Goal: Understand process/instructions: Learn how to perform a task or action

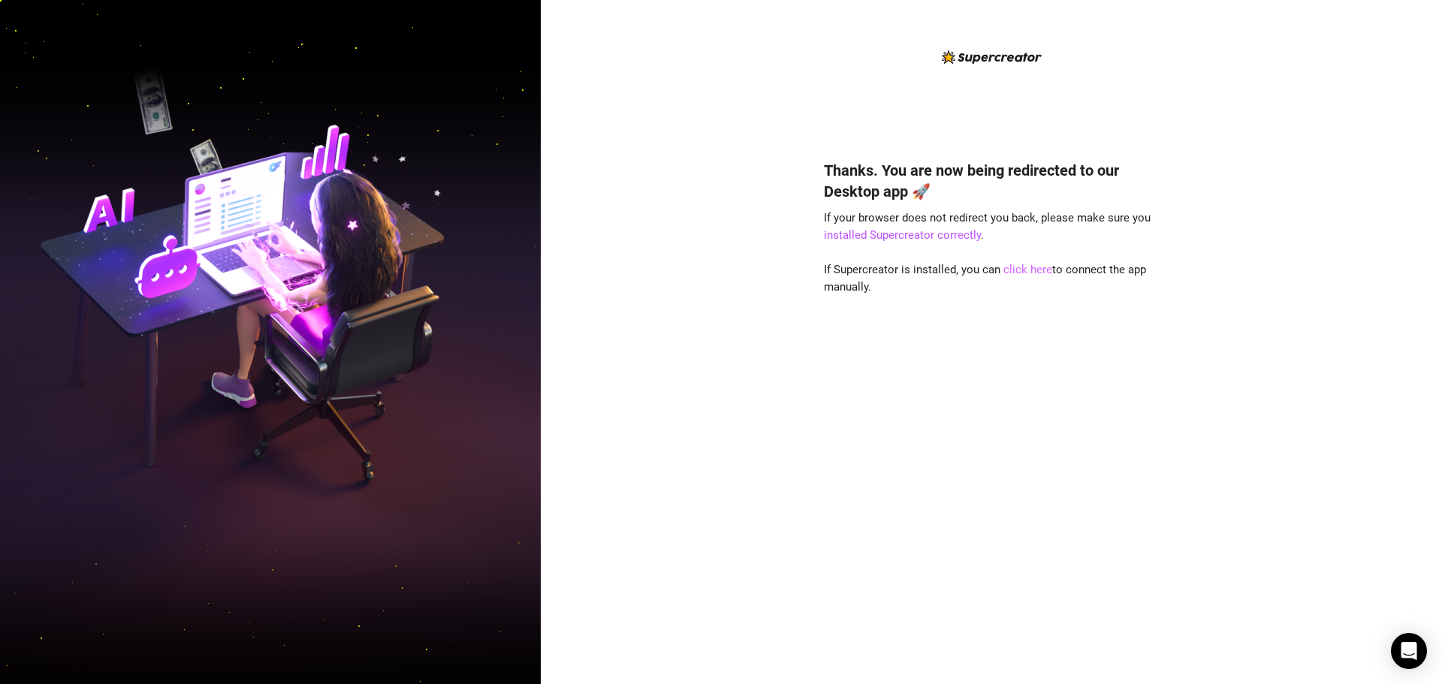
click at [1029, 270] on link "click here" at bounding box center [1027, 270] width 49 height 14
click at [1024, 263] on link "click here" at bounding box center [1027, 270] width 49 height 14
click at [1030, 267] on link "click here" at bounding box center [1027, 270] width 49 height 14
click at [1008, 273] on link "click here" at bounding box center [1027, 270] width 49 height 14
click at [1026, 272] on link "click here" at bounding box center [1027, 270] width 49 height 14
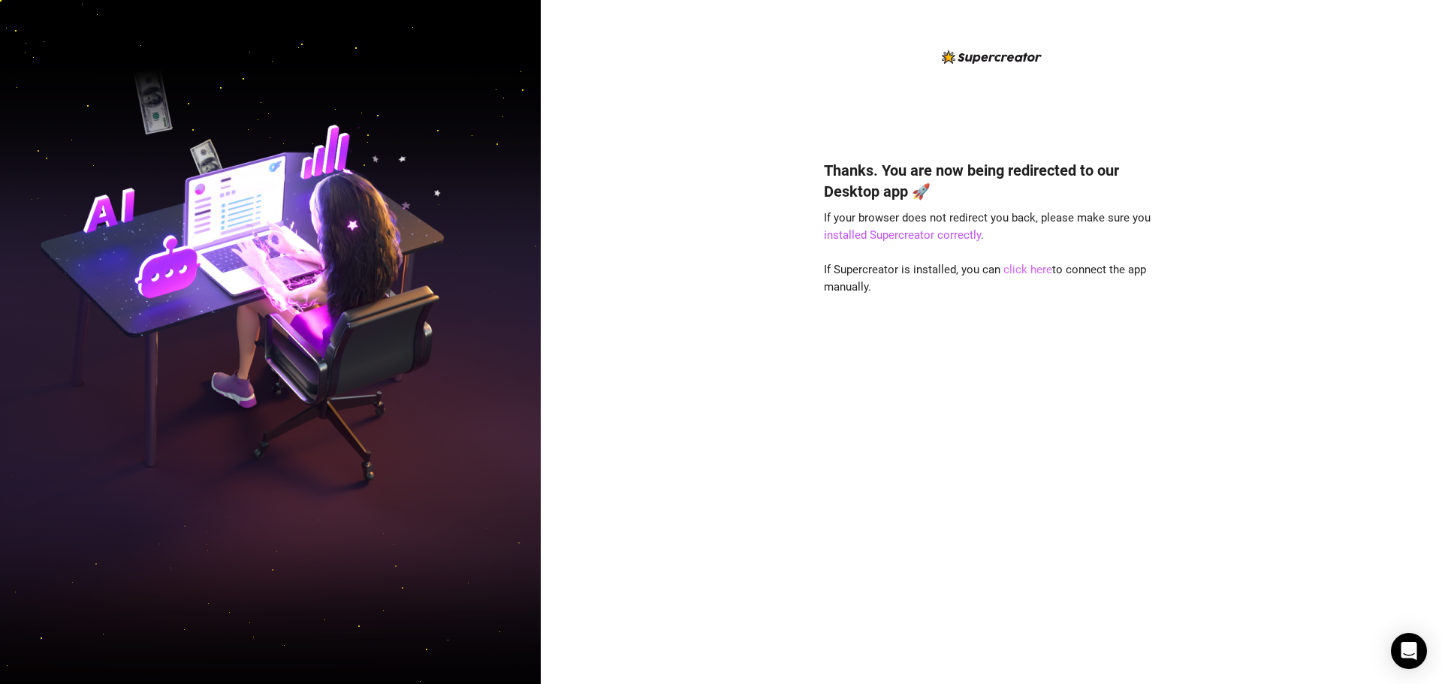
click at [1039, 268] on link "click here" at bounding box center [1027, 270] width 49 height 14
click at [1020, 269] on link "click here" at bounding box center [1027, 270] width 49 height 14
click at [1022, 276] on div "Thanks. You are now being redirected to our Desktop app 🚀 If your browser does …" at bounding box center [991, 400] width 335 height 521
click at [1022, 270] on link "click here" at bounding box center [1027, 270] width 49 height 14
click at [1039, 272] on link "click here" at bounding box center [1027, 270] width 49 height 14
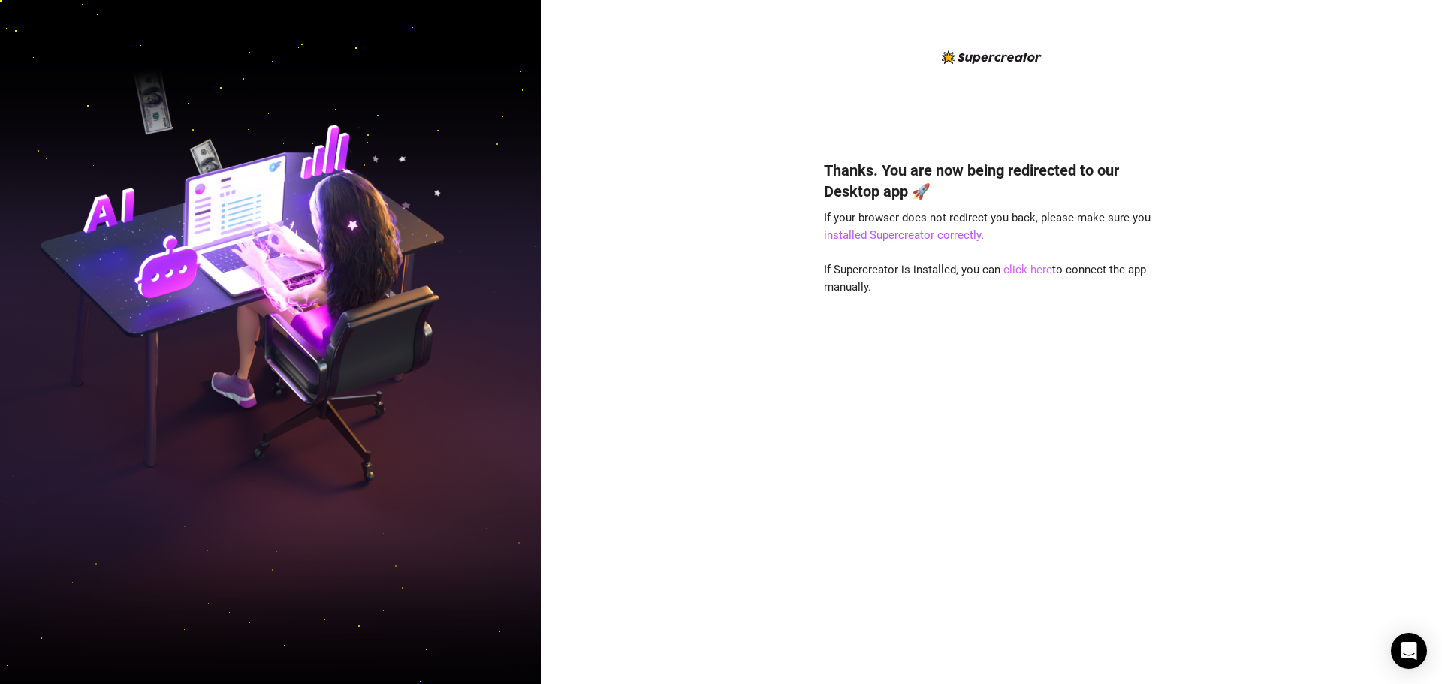
click at [1034, 267] on link "click here" at bounding box center [1027, 270] width 49 height 14
click at [1027, 276] on link "click here" at bounding box center [1027, 270] width 49 height 14
click at [1020, 276] on link "click here" at bounding box center [1027, 270] width 49 height 14
click at [1033, 270] on link "click here" at bounding box center [1027, 270] width 49 height 14
click at [1028, 270] on link "click here" at bounding box center [1027, 270] width 49 height 14
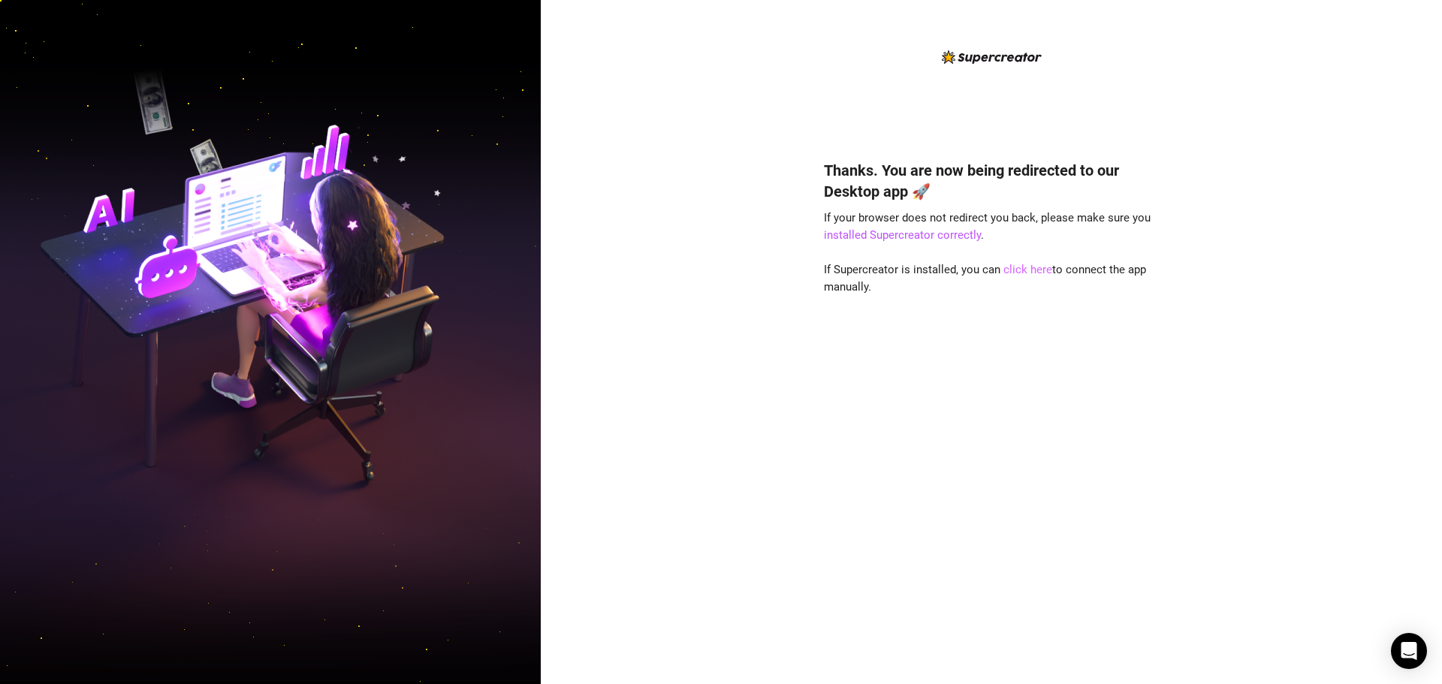
click at [1033, 263] on link "click here" at bounding box center [1027, 270] width 49 height 14
click at [1019, 270] on link "click here" at bounding box center [1027, 270] width 49 height 14
click at [1037, 273] on link "click here" at bounding box center [1027, 270] width 49 height 14
click at [1019, 274] on link "click here" at bounding box center [1027, 270] width 49 height 14
click at [1012, 256] on div "Thanks. You are now being redirected to our Desktop app 🚀 If your browser does …" at bounding box center [991, 400] width 335 height 521
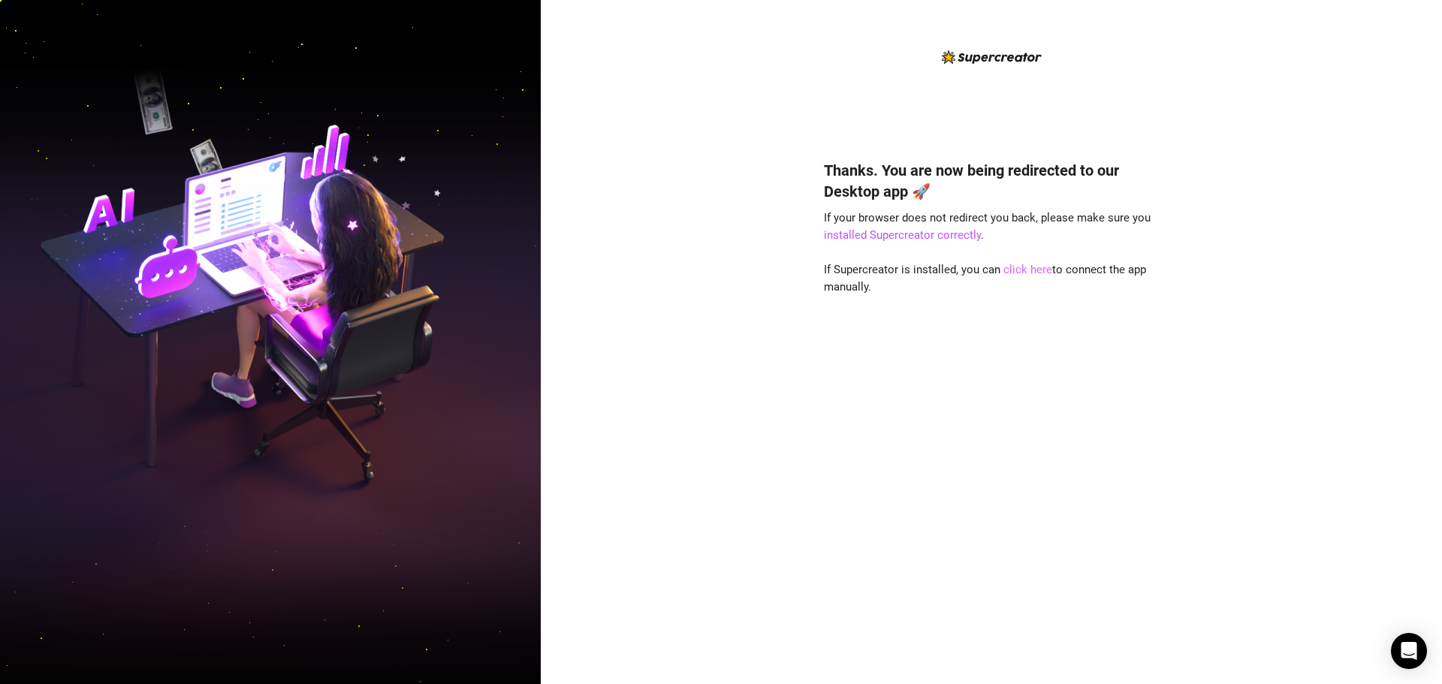
click at [1028, 267] on link "click here" at bounding box center [1027, 270] width 49 height 14
drag, startPoint x: 1325, startPoint y: 0, endPoint x: 846, endPoint y: 367, distance: 603.8
click at [849, 368] on div "Thanks. You are now being redirected to our Desktop app 🚀 If your browser does …" at bounding box center [991, 400] width 335 height 521
click at [1019, 271] on link "click here" at bounding box center [1027, 270] width 49 height 14
click at [1031, 273] on link "click here" at bounding box center [1027, 270] width 49 height 14
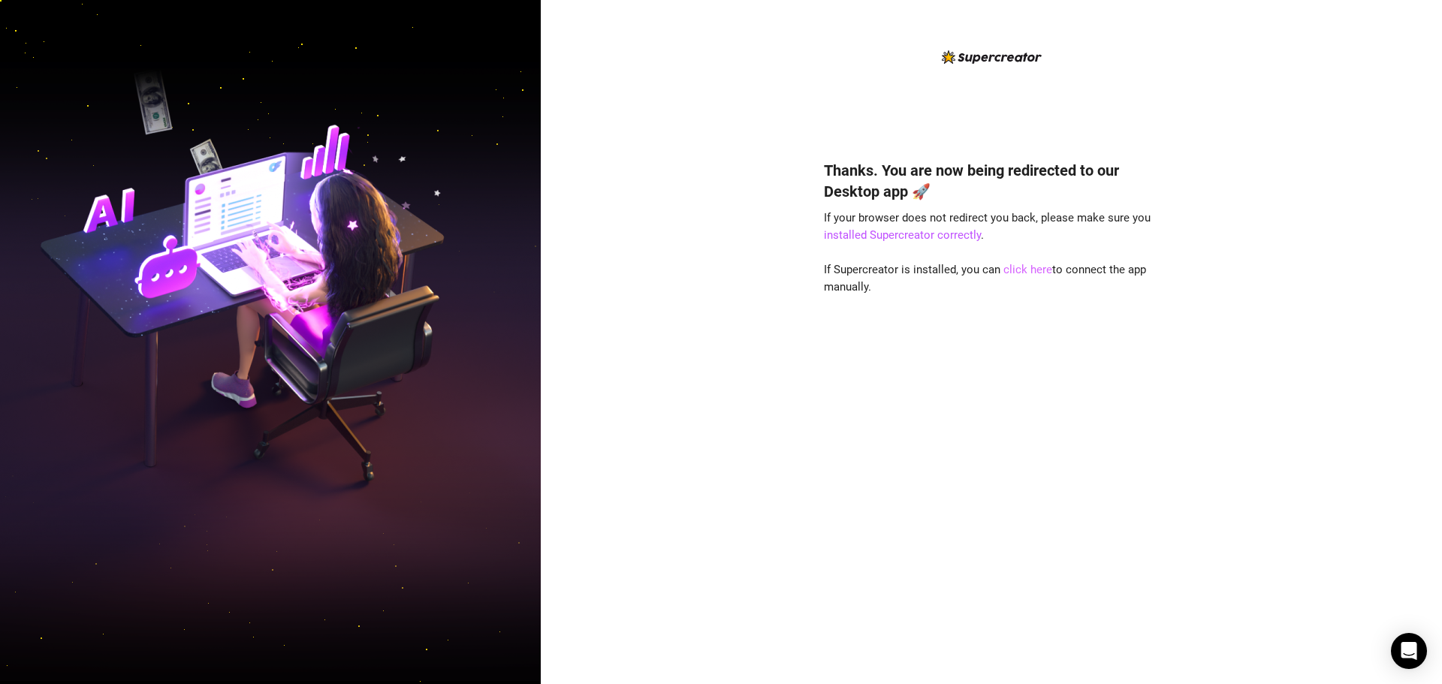
click at [1030, 267] on link "click here" at bounding box center [1027, 270] width 49 height 14
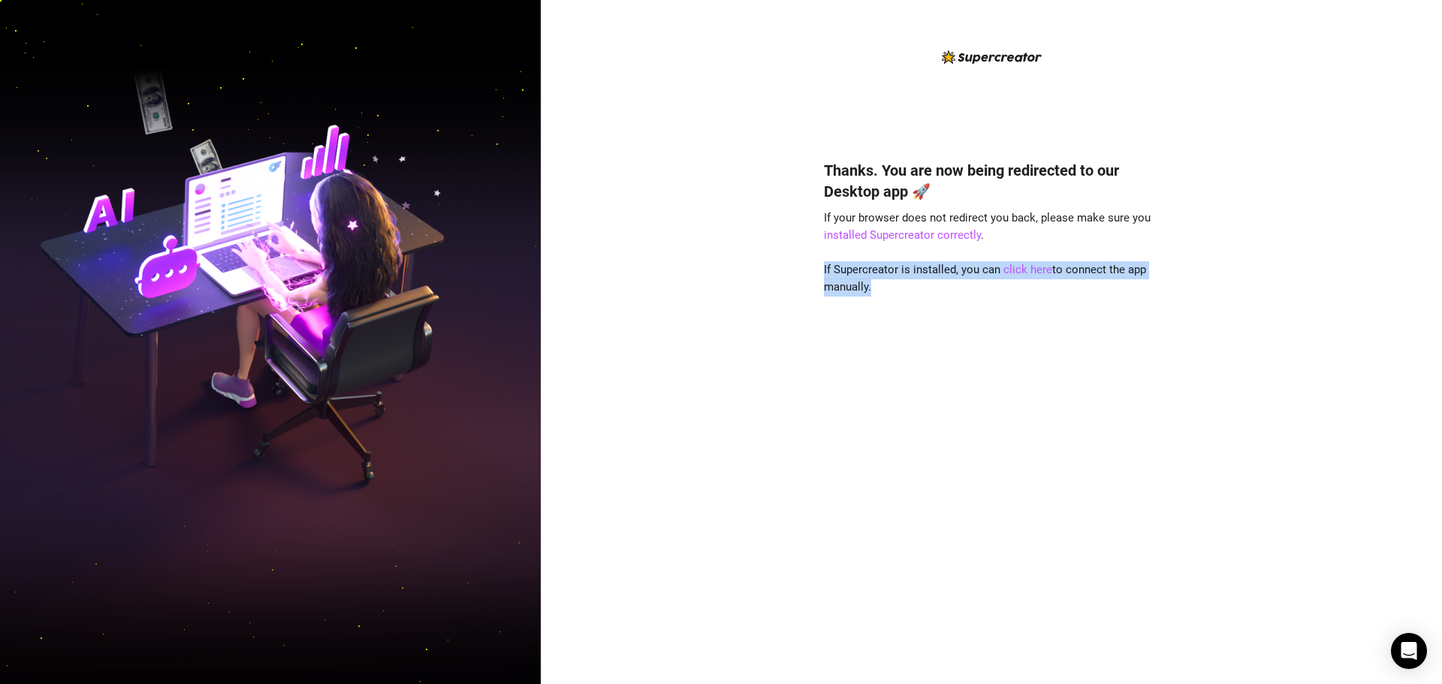
click at [679, 373] on div "Thanks. You are now being redirected to our Desktop app 🚀 If your browser does …" at bounding box center [991, 342] width 901 height 684
click at [1017, 274] on link "click here" at bounding box center [1027, 270] width 49 height 14
